Goal: Task Accomplishment & Management: Manage account settings

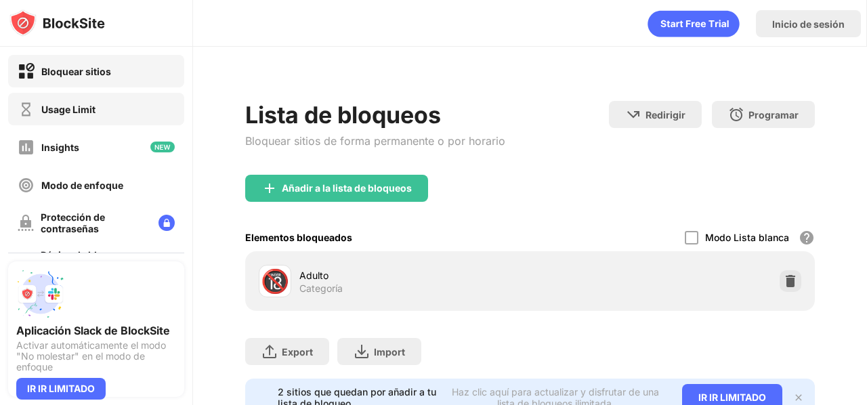
click at [144, 121] on div "Usage Limit" at bounding box center [96, 109] width 176 height 32
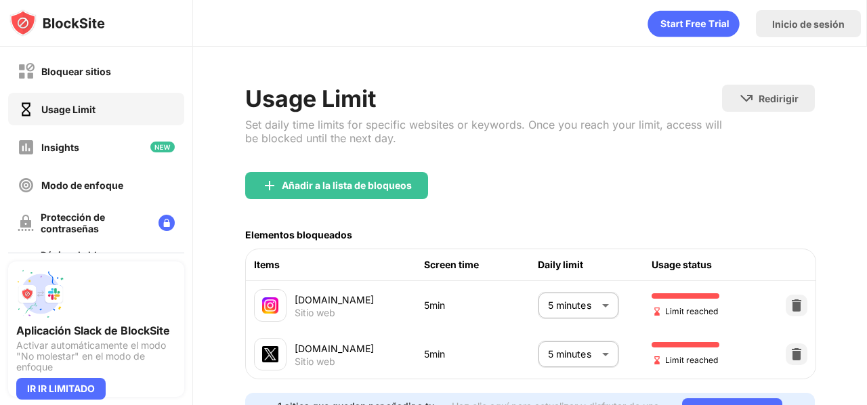
scroll to position [77, 0]
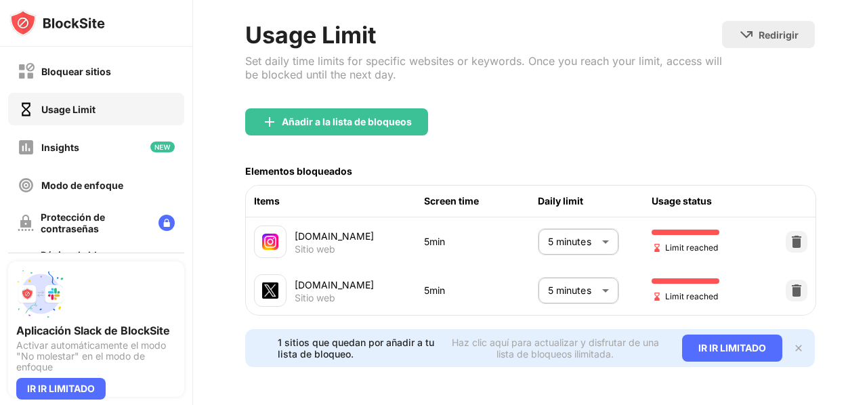
click at [539, 269] on body "Bloquear sitios Usage Limit Insights Modo de enfoque Protección de contraseñas …" at bounding box center [433, 202] width 867 height 405
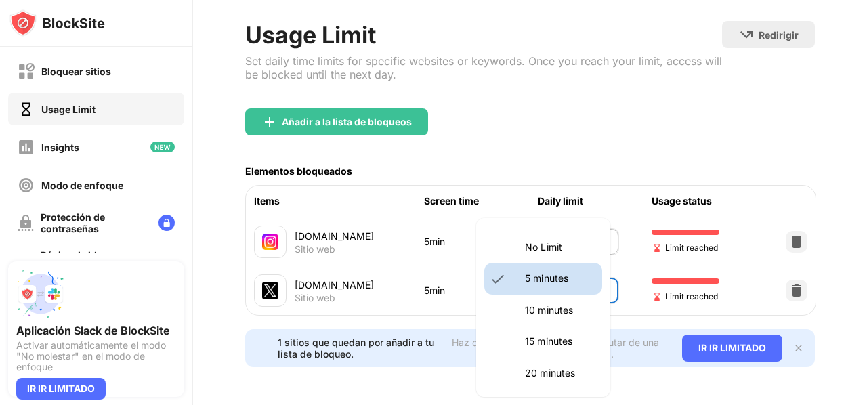
click at [566, 303] on p "10 minutes" at bounding box center [559, 310] width 69 height 15
type input "**"
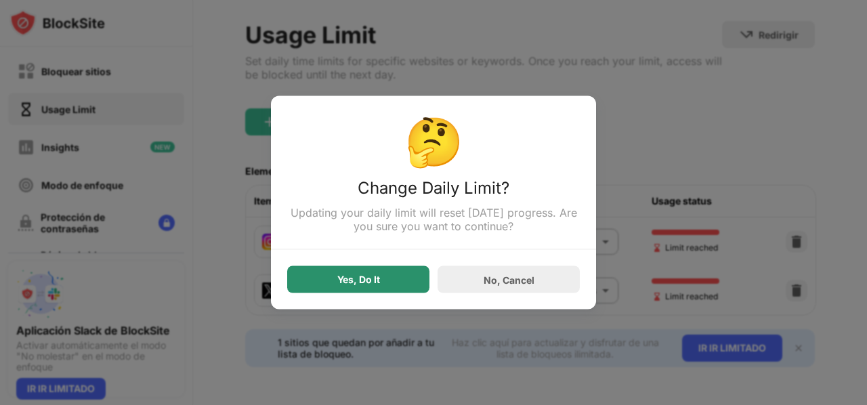
click at [399, 283] on div "Yes, Do It" at bounding box center [358, 279] width 142 height 27
